Goal: Transaction & Acquisition: Purchase product/service

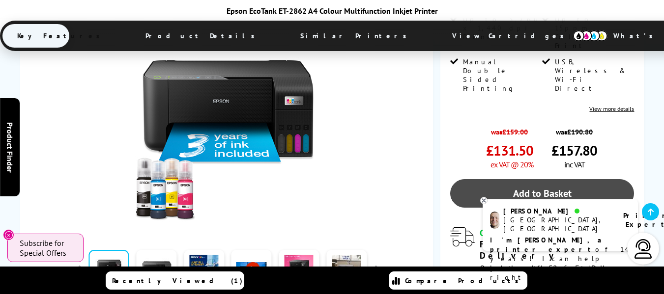
scroll to position [295, 0]
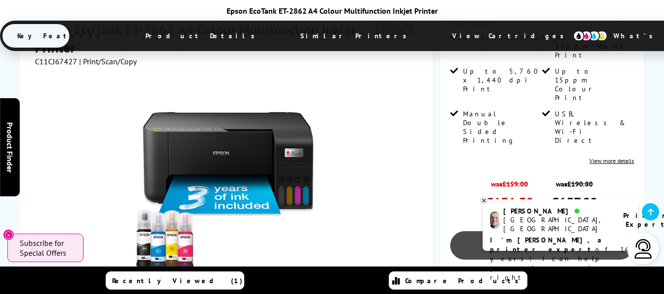
click at [546, 232] on link "Add to Basket" at bounding box center [542, 246] width 184 height 29
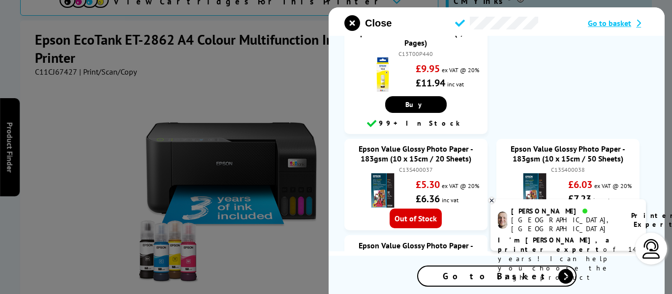
scroll to position [197, 0]
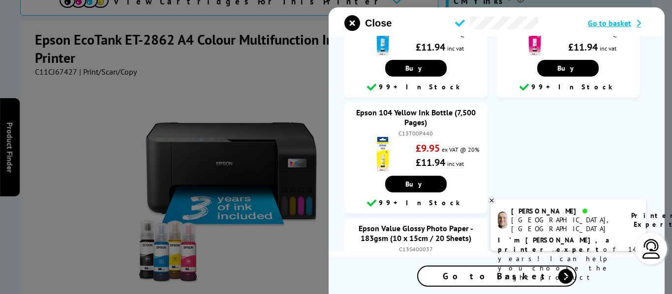
click at [621, 25] on span "Go to basket" at bounding box center [608, 23] width 43 height 10
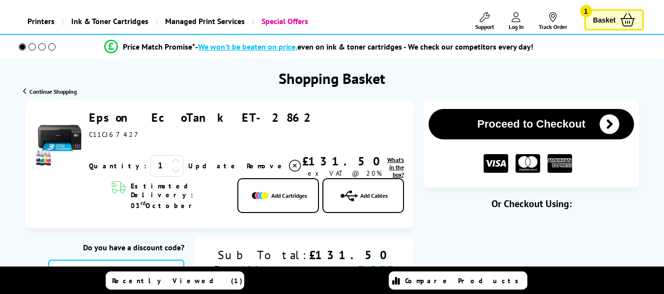
click at [172, 157] on icon at bounding box center [176, 161] width 9 height 9
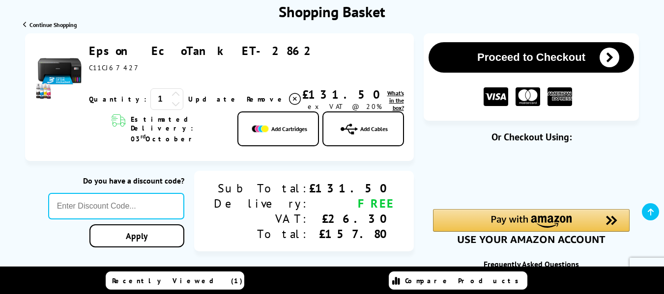
scroll to position [147, 0]
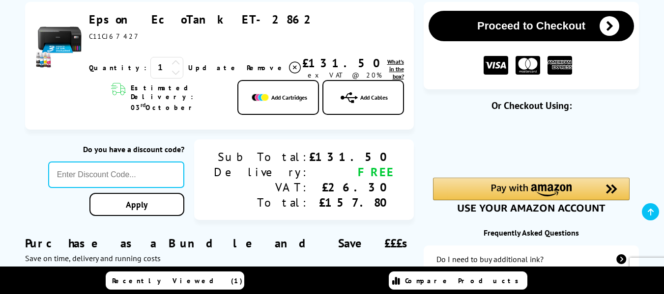
click at [201, 67] on link "Update" at bounding box center [213, 67] width 51 height 9
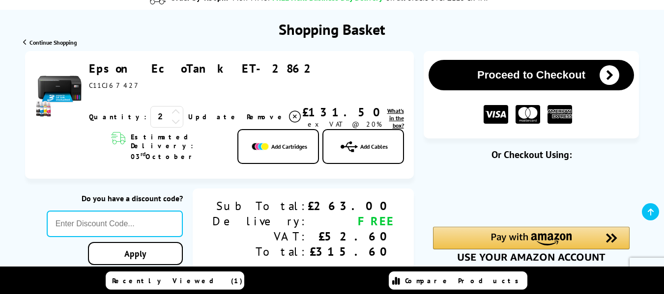
scroll to position [197, 0]
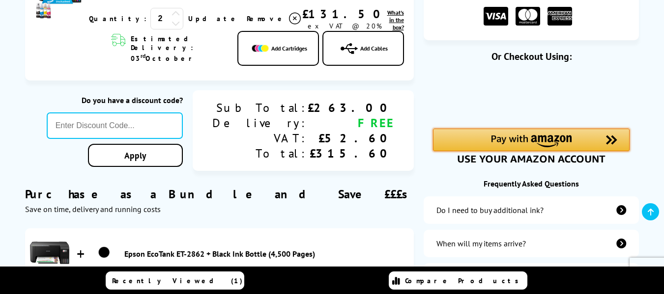
click at [553, 139] on img "Amazon Pay - Use your Amazon account" at bounding box center [531, 141] width 81 height 12
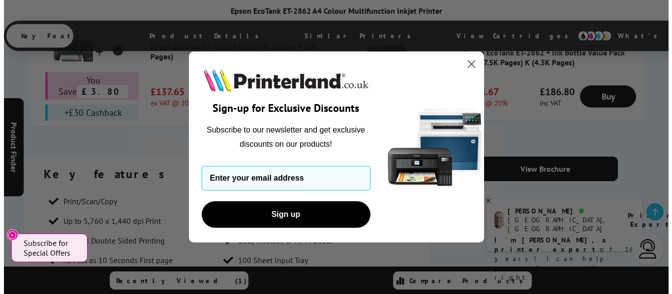
scroll to position [776, 0]
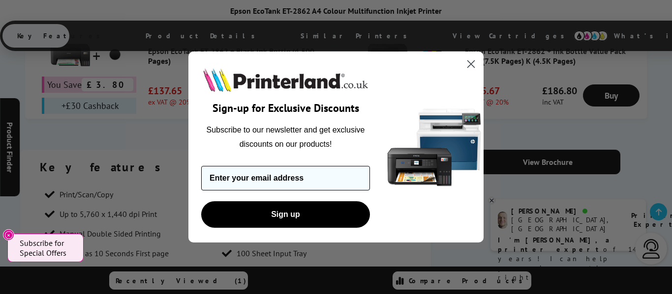
click at [329, 178] on input "Enter your email address" at bounding box center [285, 178] width 169 height 25
type input "tracy.priestman@su.plymouth.ac.uk"
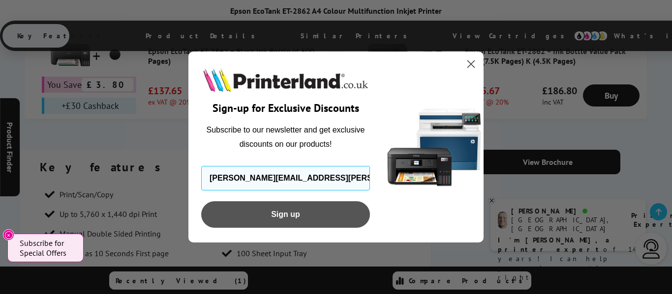
click at [273, 217] on button "Sign up" at bounding box center [285, 215] width 169 height 27
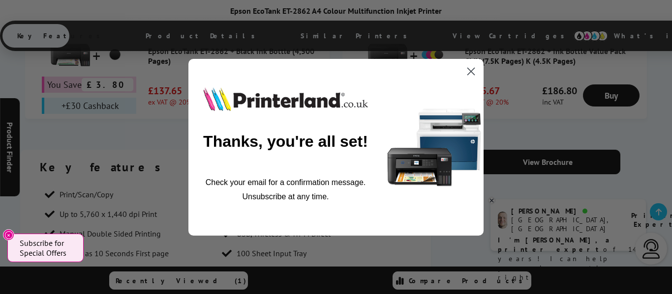
click at [474, 71] on circle "Close dialog" at bounding box center [471, 71] width 16 height 16
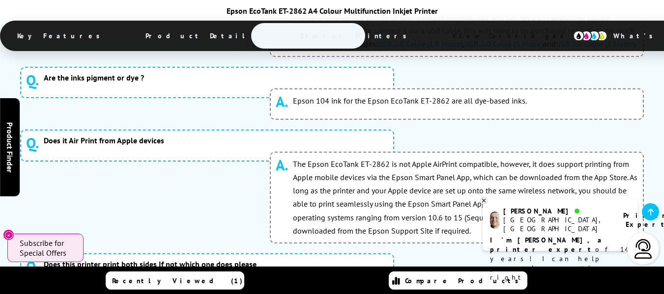
scroll to position [4965, 0]
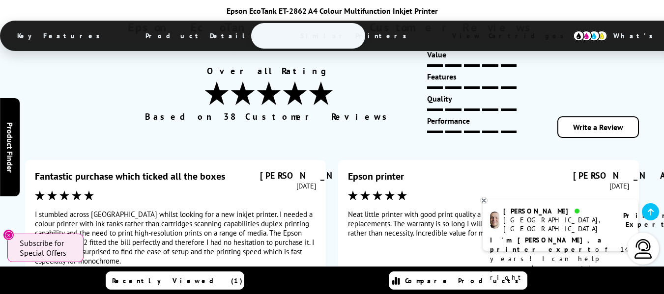
scroll to position [5366, 0]
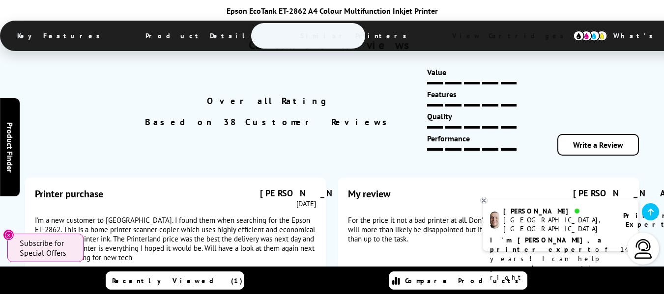
scroll to position [5381, 0]
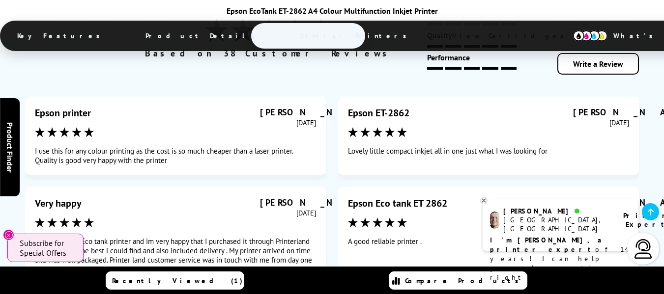
scroll to position [5431, 0]
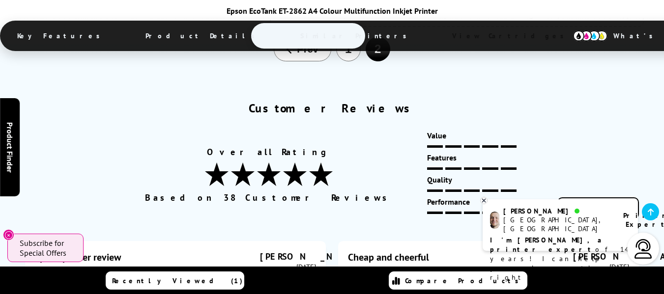
scroll to position [5381, 0]
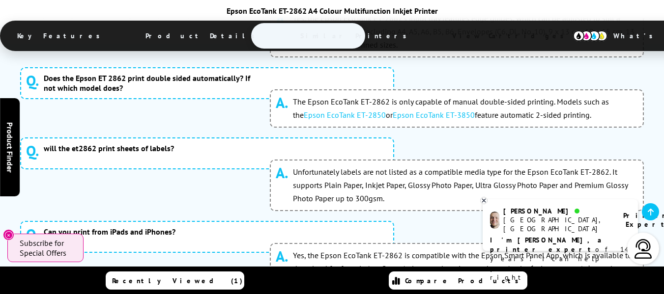
scroll to position [4988, 0]
